Goal: Contribute content

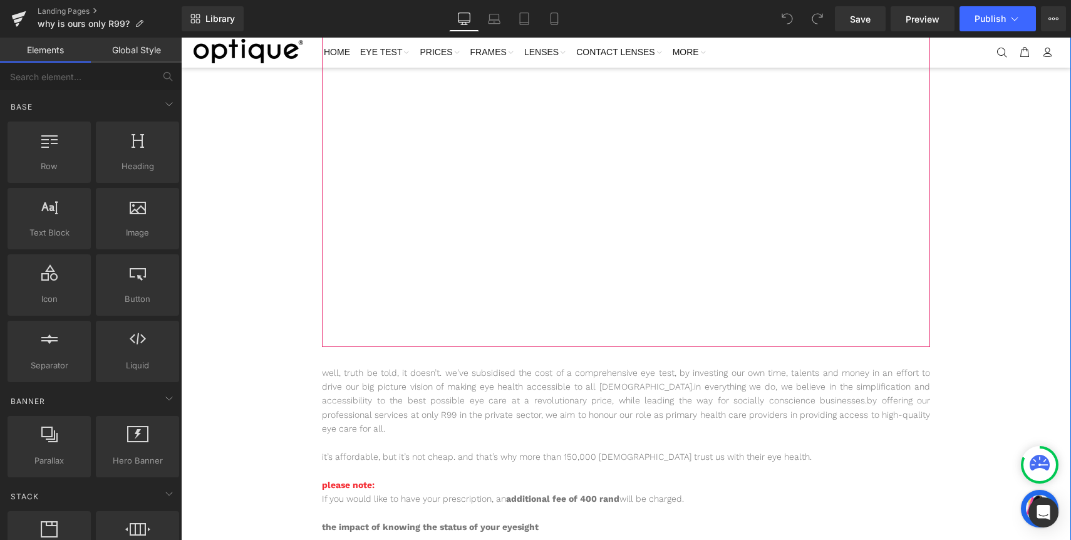
scroll to position [150, 0]
click at [577, 455] on p "it’s affordable, but it’s not cheap. and that’s why more than 150,000 [DEMOGRAP…" at bounding box center [626, 455] width 608 height 14
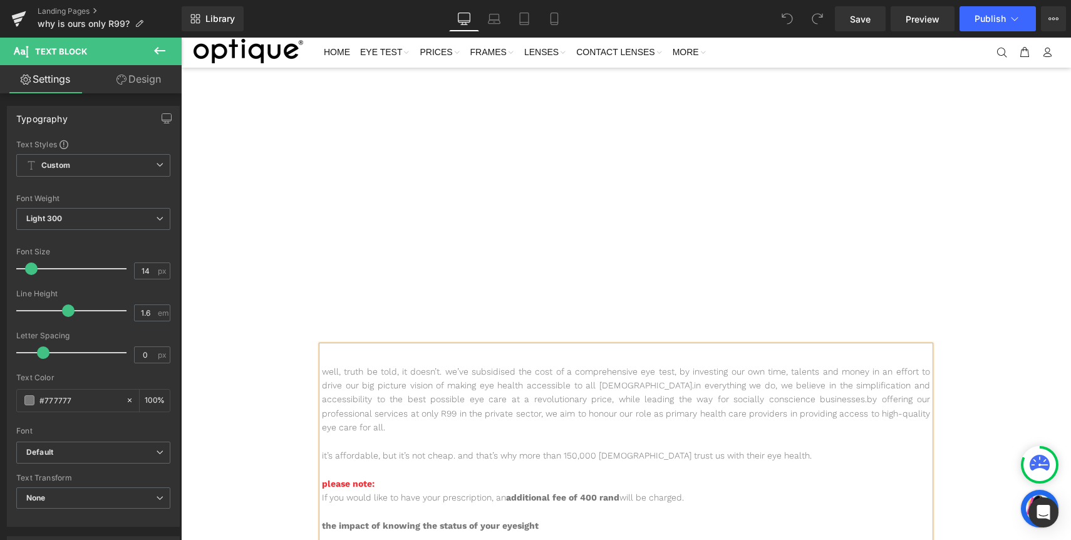
click at [577, 455] on p "it’s affordable, but it’s not cheap. and that’s why more than 150,000 [DEMOGRAP…" at bounding box center [626, 455] width 608 height 14
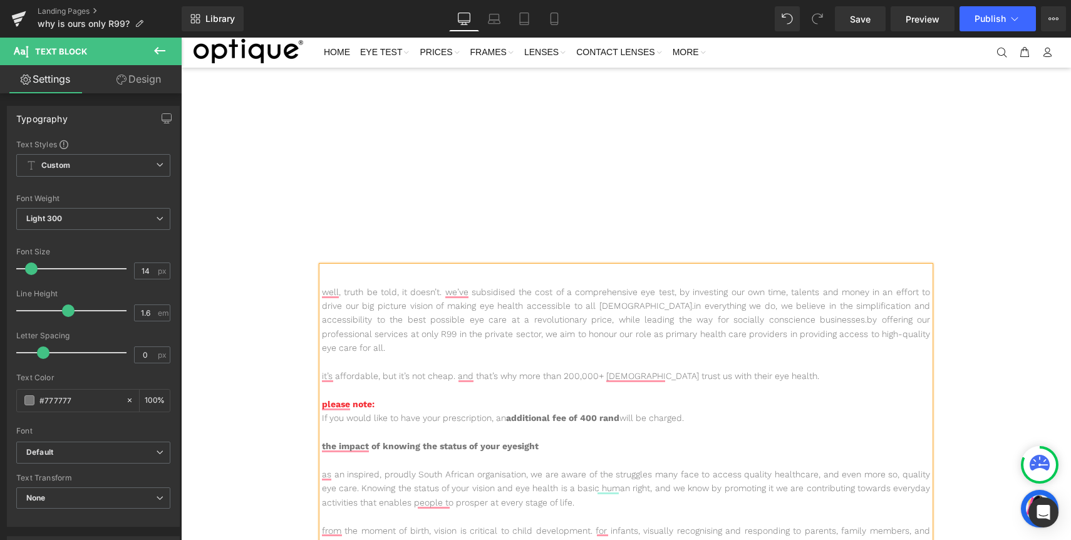
scroll to position [230, 0]
click at [985, 12] on button "Publish" at bounding box center [998, 18] width 76 height 25
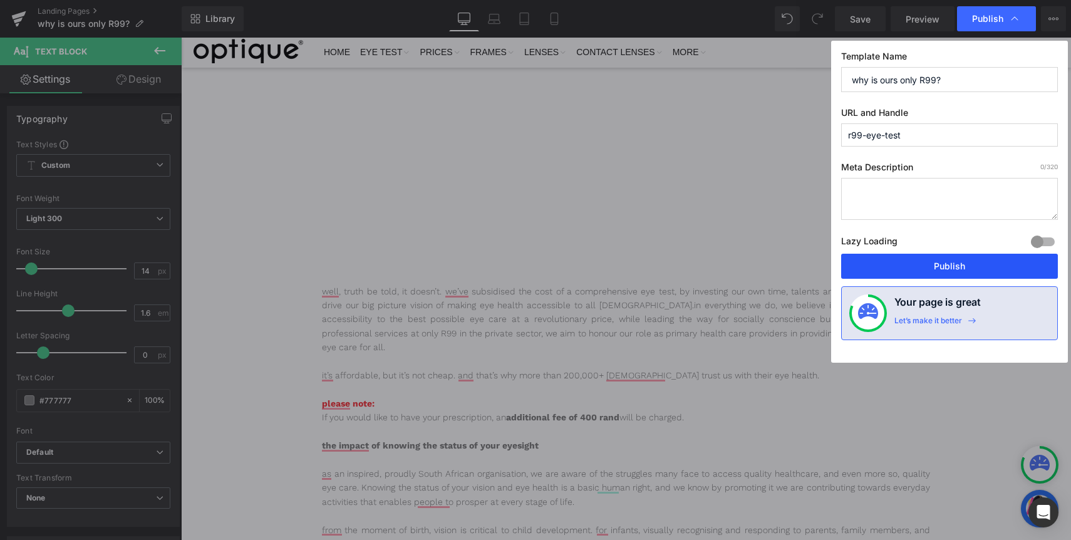
click at [920, 269] on button "Publish" at bounding box center [949, 266] width 217 height 25
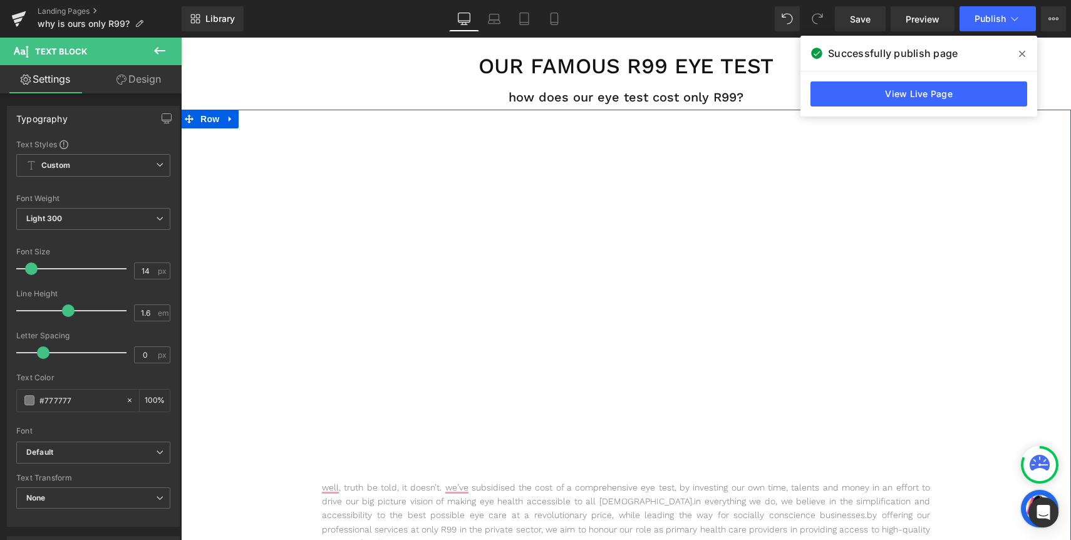
scroll to position [8, 0]
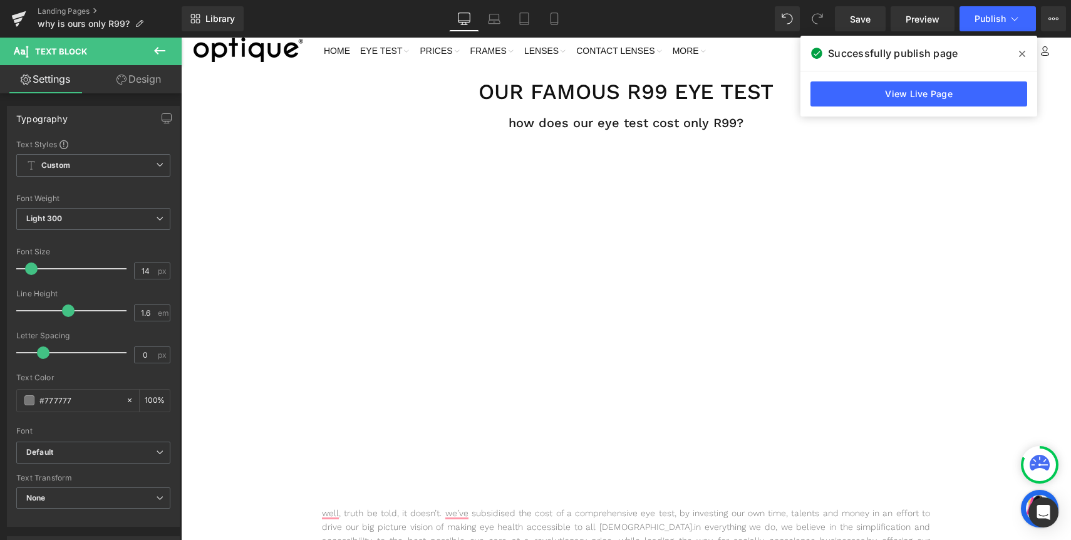
click at [166, 50] on icon at bounding box center [159, 50] width 15 height 15
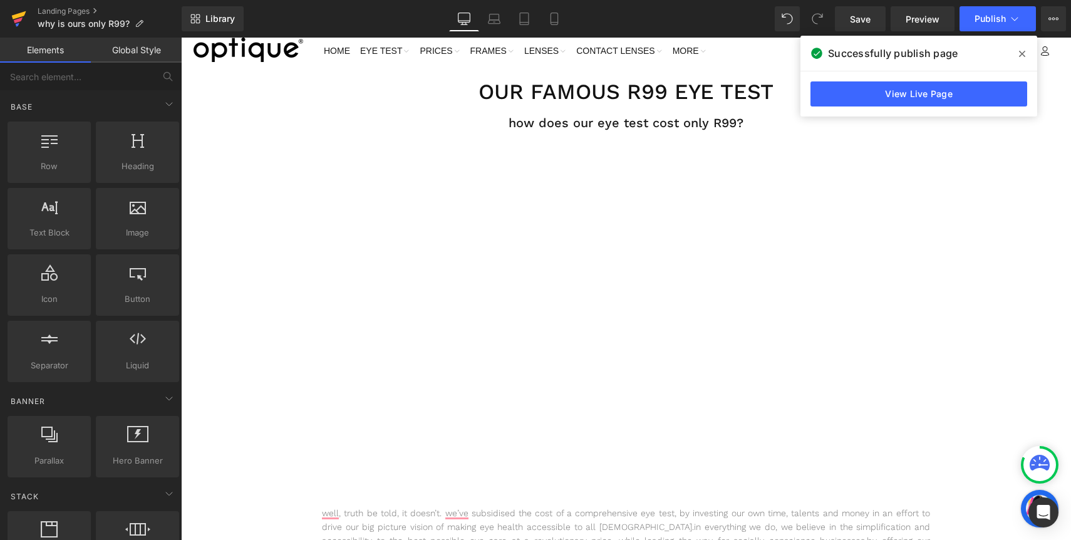
click at [14, 16] on icon at bounding box center [19, 15] width 14 height 8
